Goal: Navigation & Orientation: Find specific page/section

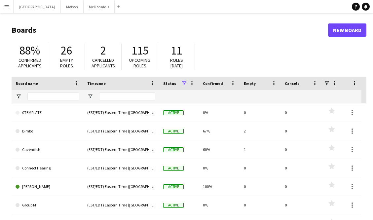
click at [9, 9] on app-icon "Menu" at bounding box center [6, 6] width 5 height 5
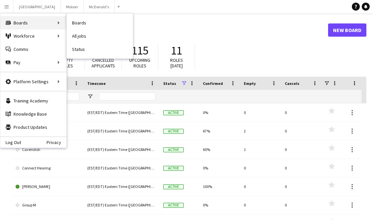
click at [29, 27] on div "Boards Boards" at bounding box center [33, 22] width 66 height 13
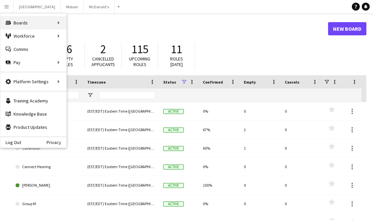
click at [43, 21] on div "Boards Boards" at bounding box center [33, 22] width 66 height 13
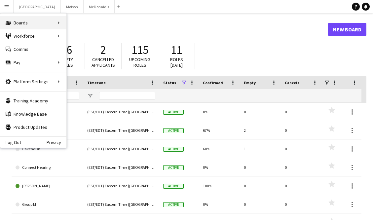
click at [58, 22] on div "Boards Boards" at bounding box center [33, 22] width 66 height 13
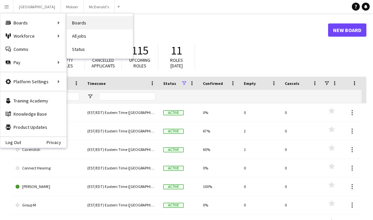
click at [84, 21] on link "Boards" at bounding box center [100, 22] width 66 height 13
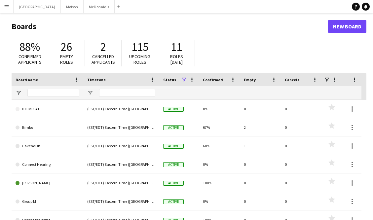
scroll to position [5, 0]
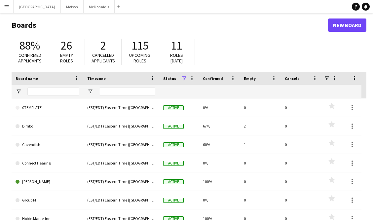
click at [24, 51] on span "88%" at bounding box center [30, 45] width 21 height 15
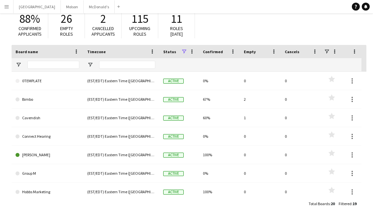
scroll to position [0, 0]
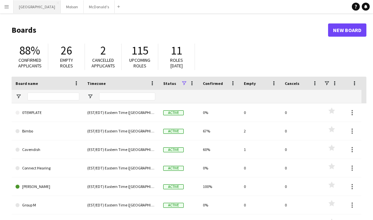
click at [32, 7] on button "Johnsonville Close" at bounding box center [37, 6] width 47 height 13
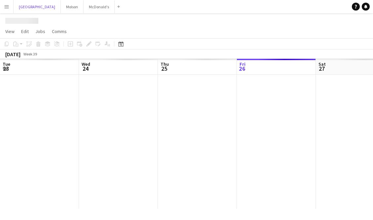
scroll to position [0, 158]
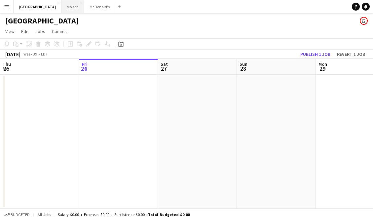
click at [63, 7] on button "Molson Close" at bounding box center [73, 6] width 23 height 13
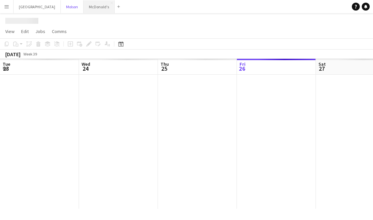
scroll to position [0, 158]
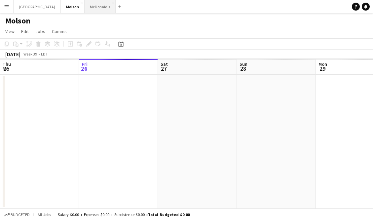
click at [86, 7] on button "[PERSON_NAME] Close" at bounding box center [100, 6] width 31 height 13
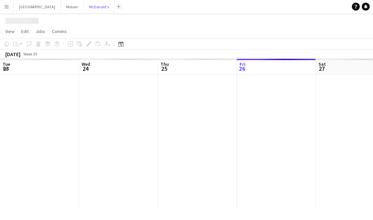
scroll to position [0, 158]
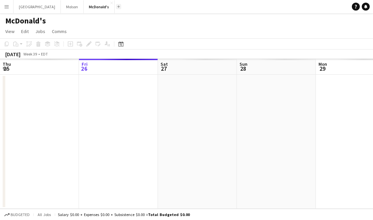
click at [116, 6] on button "Add" at bounding box center [118, 6] width 5 height 5
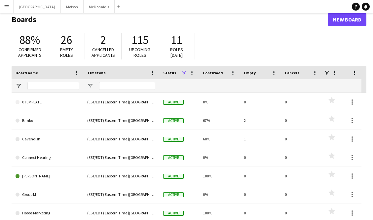
scroll to position [32, 0]
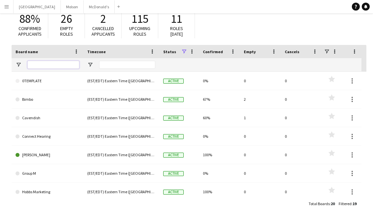
click at [57, 67] on input "Board name Filter Input" at bounding box center [53, 65] width 52 height 8
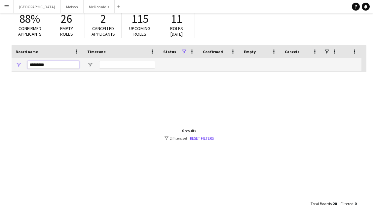
type input "*********"
click at [11, 6] on button "Menu" at bounding box center [6, 6] width 13 height 13
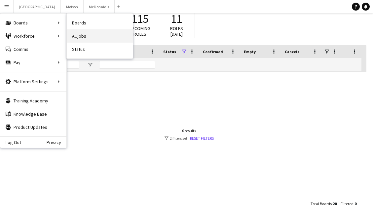
click at [95, 37] on link "All jobs" at bounding box center [100, 35] width 66 height 13
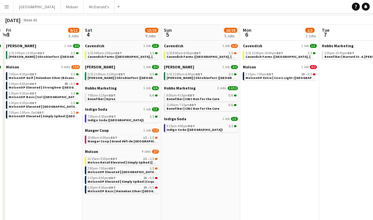
scroll to position [40, 0]
